Goal: Task Accomplishment & Management: Use online tool/utility

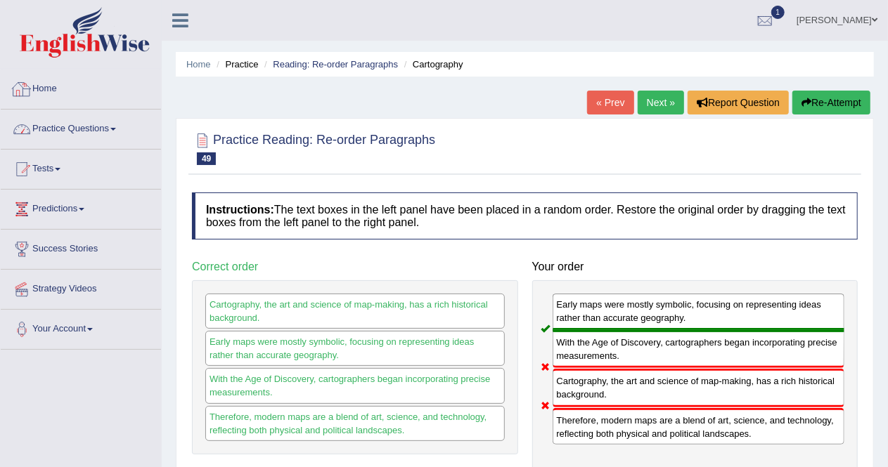
click at [85, 127] on link "Practice Questions" at bounding box center [81, 127] width 160 height 35
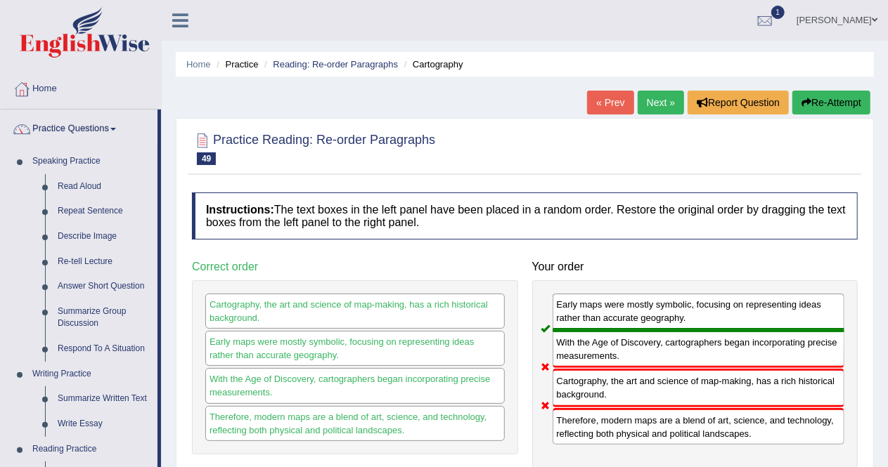
click at [75, 127] on link "Practice Questions" at bounding box center [79, 127] width 157 height 35
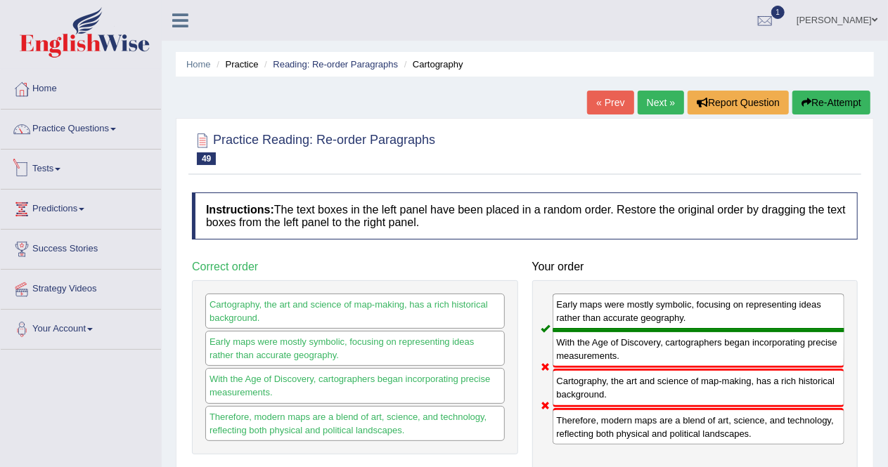
click at [57, 165] on link "Tests" at bounding box center [81, 167] width 160 height 35
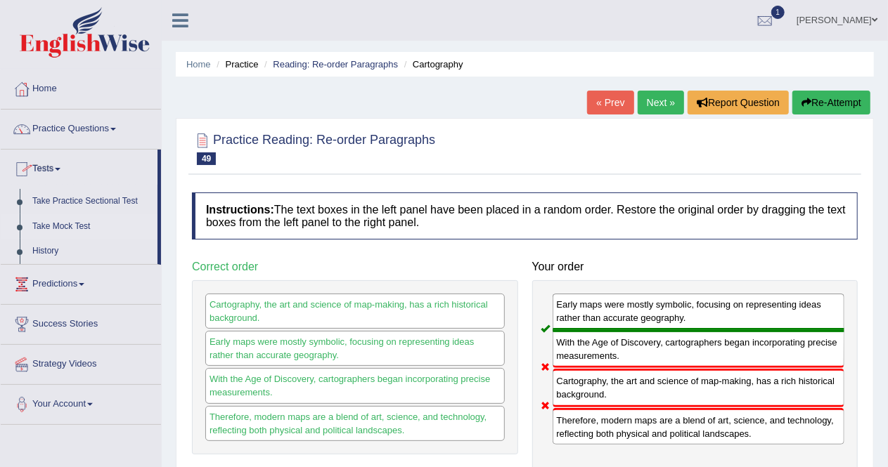
click at [63, 226] on link "Take Mock Test" at bounding box center [91, 226] width 131 height 25
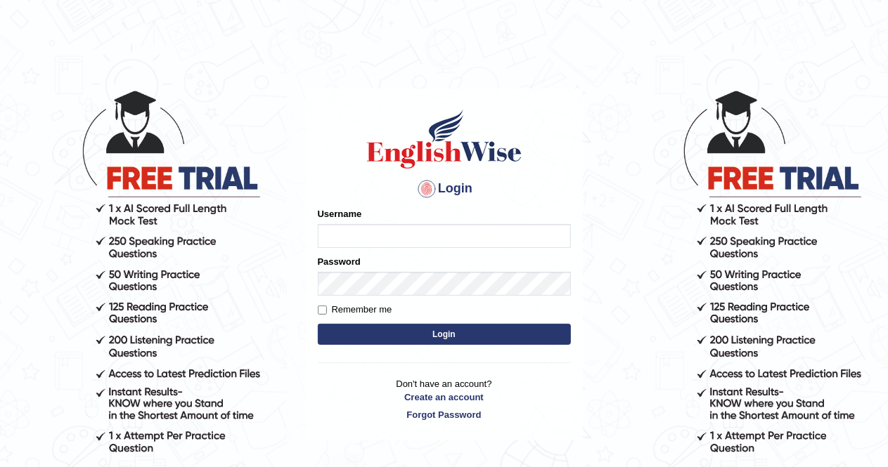
click at [368, 234] on input "Username" at bounding box center [444, 236] width 253 height 24
type input "AlexS"
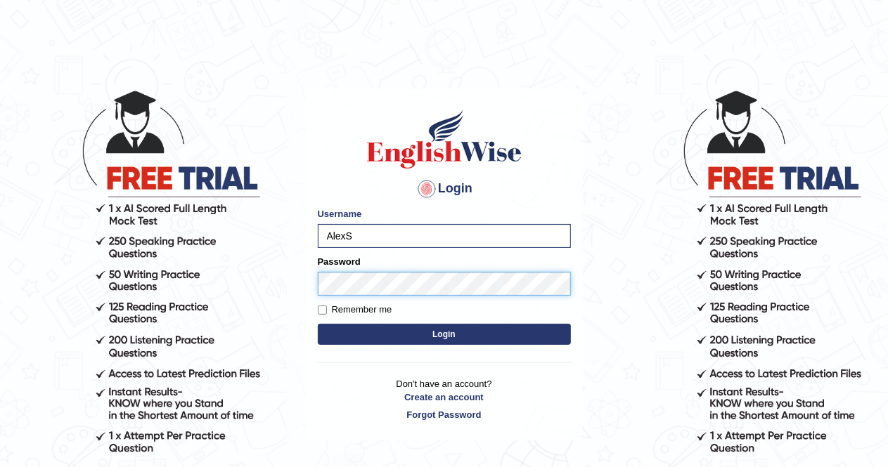
click at [318, 324] on button "Login" at bounding box center [444, 334] width 253 height 21
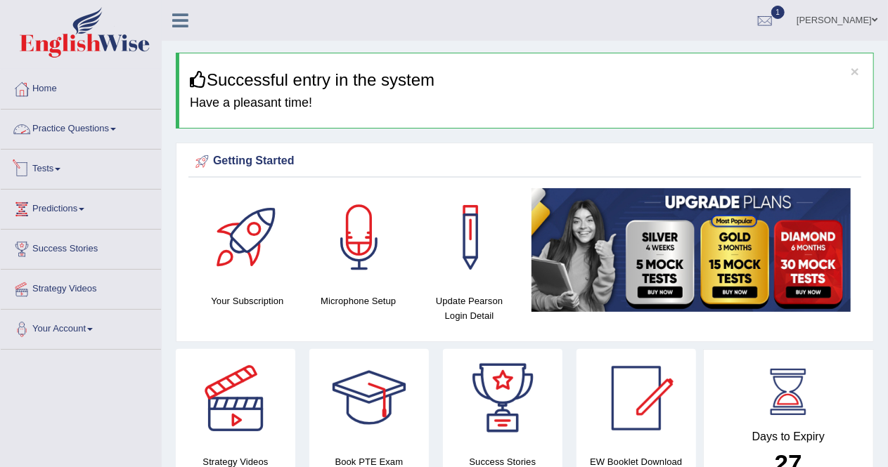
click at [60, 170] on link "Tests" at bounding box center [81, 167] width 160 height 35
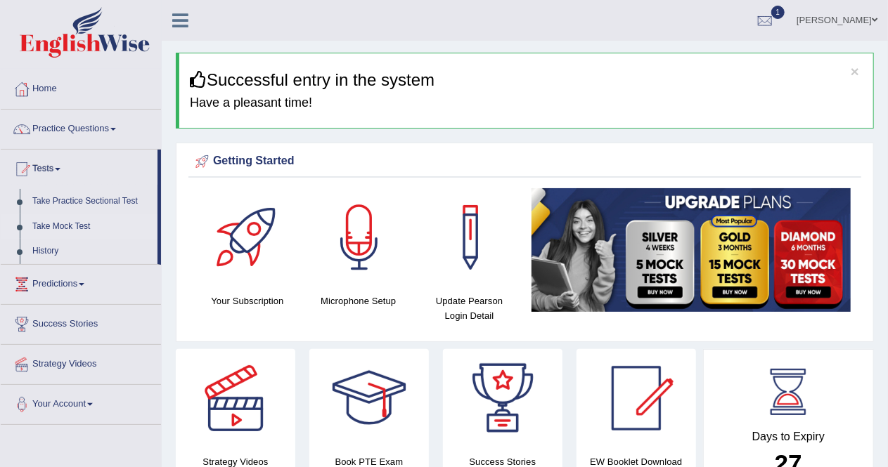
click at [67, 227] on link "Take Mock Test" at bounding box center [91, 226] width 131 height 25
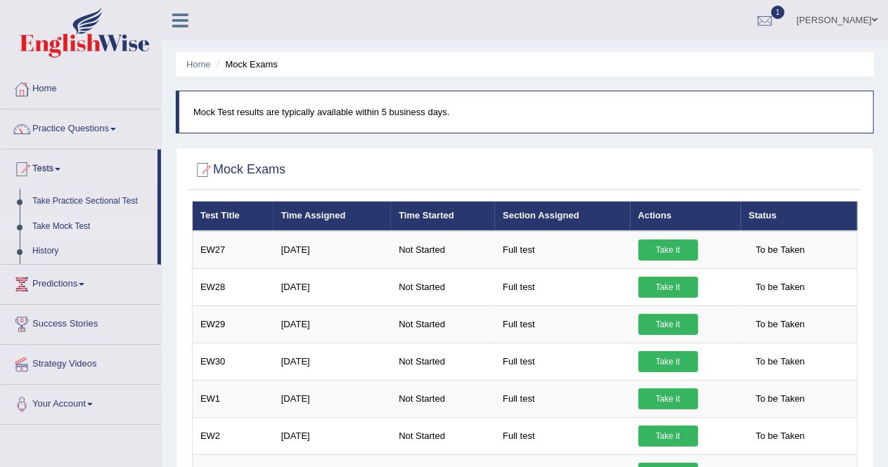
drag, startPoint x: 893, startPoint y: 96, endPoint x: 899, endPoint y: 54, distance: 42.7
click at [887, 54] on html "Toggle navigation Home Practice Questions Speaking Practice Read Aloud Repeat S…" at bounding box center [444, 233] width 888 height 467
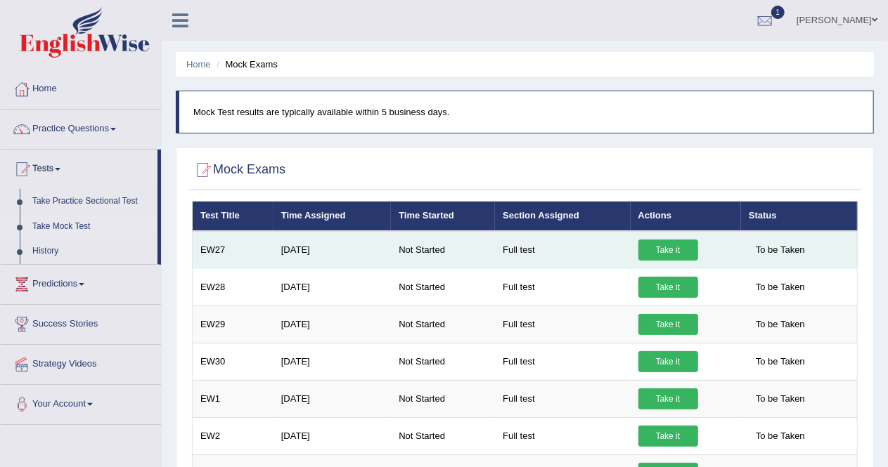
click at [670, 249] on link "Take it" at bounding box center [668, 250] width 60 height 21
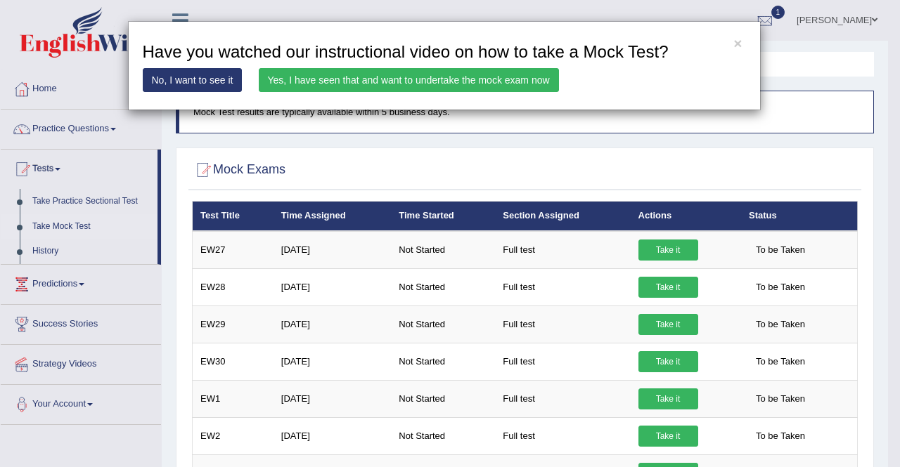
click at [460, 77] on link "Yes, I have seen that and want to undertake the mock exam now" at bounding box center [409, 80] width 300 height 24
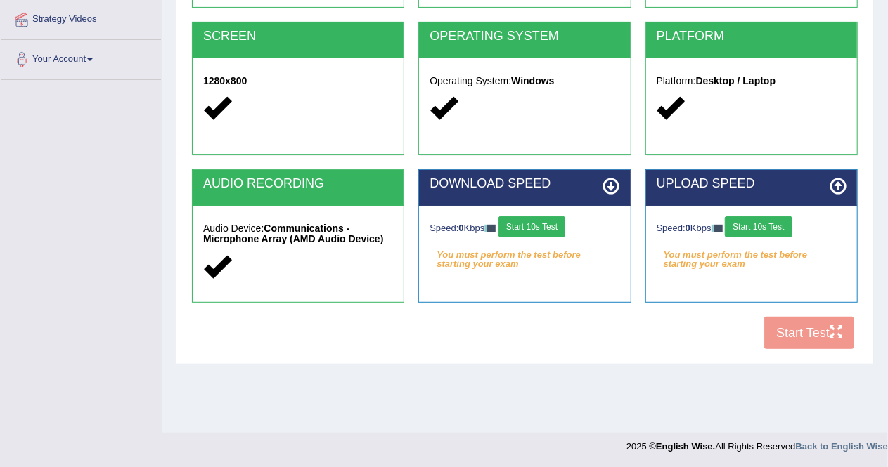
click at [546, 233] on button "Start 10s Test" at bounding box center [531, 227] width 67 height 21
click at [780, 227] on button "Start 10s Test" at bounding box center [758, 227] width 67 height 21
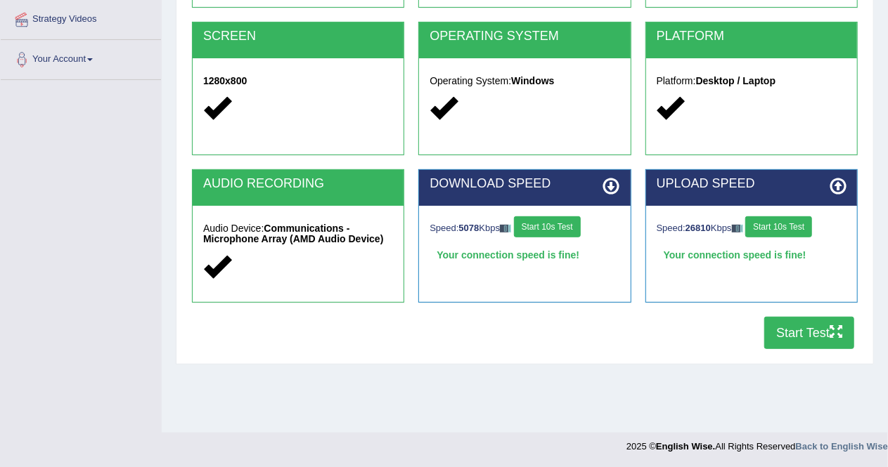
click at [792, 346] on button "Start Test" at bounding box center [809, 333] width 90 height 32
